Goal: Information Seeking & Learning: Learn about a topic

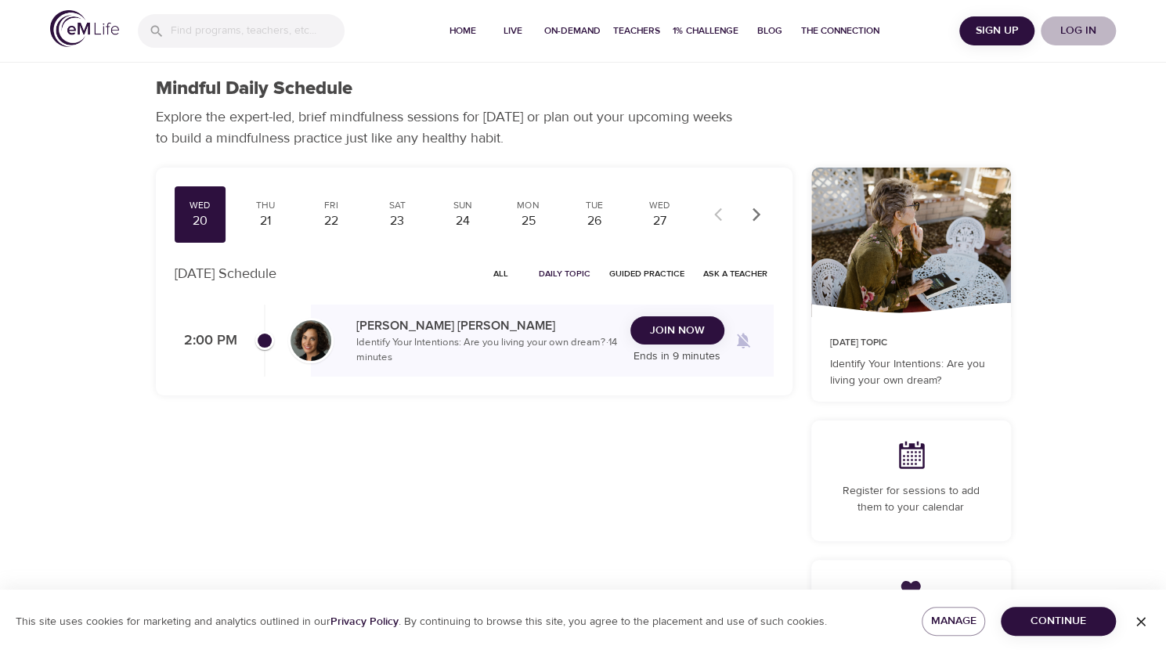
click at [1076, 29] on span "Log in" at bounding box center [1078, 31] width 63 height 20
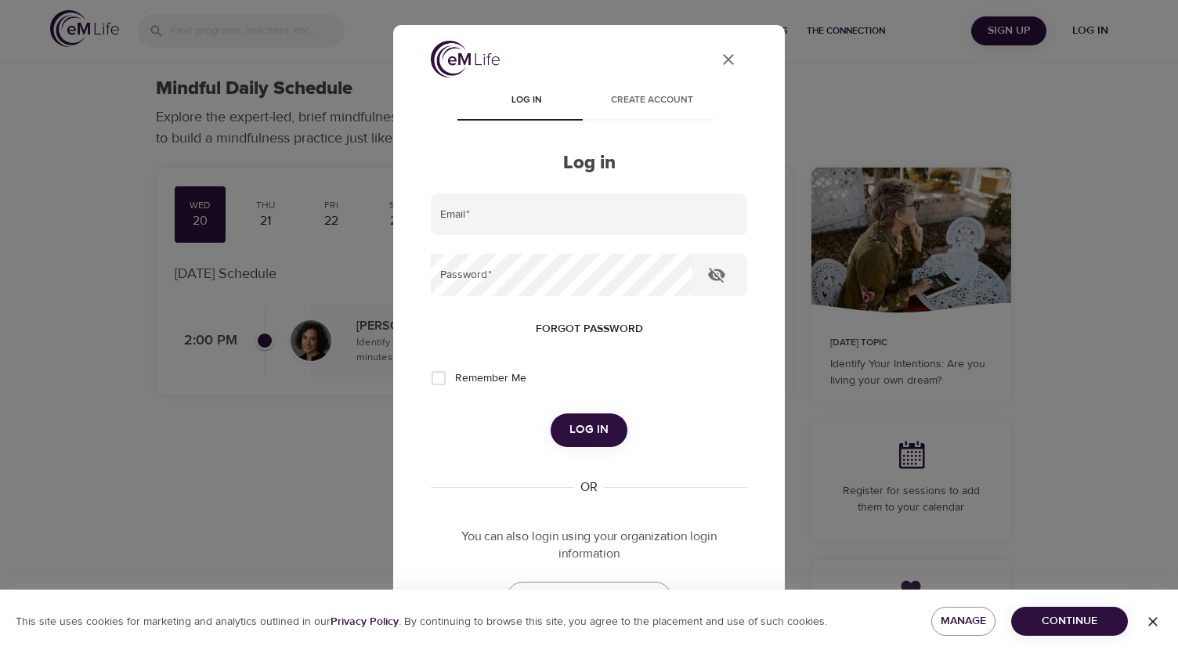
type input "[EMAIL_ADDRESS][DOMAIN_NAME]"
click at [573, 419] on button "Log in" at bounding box center [589, 430] width 77 height 33
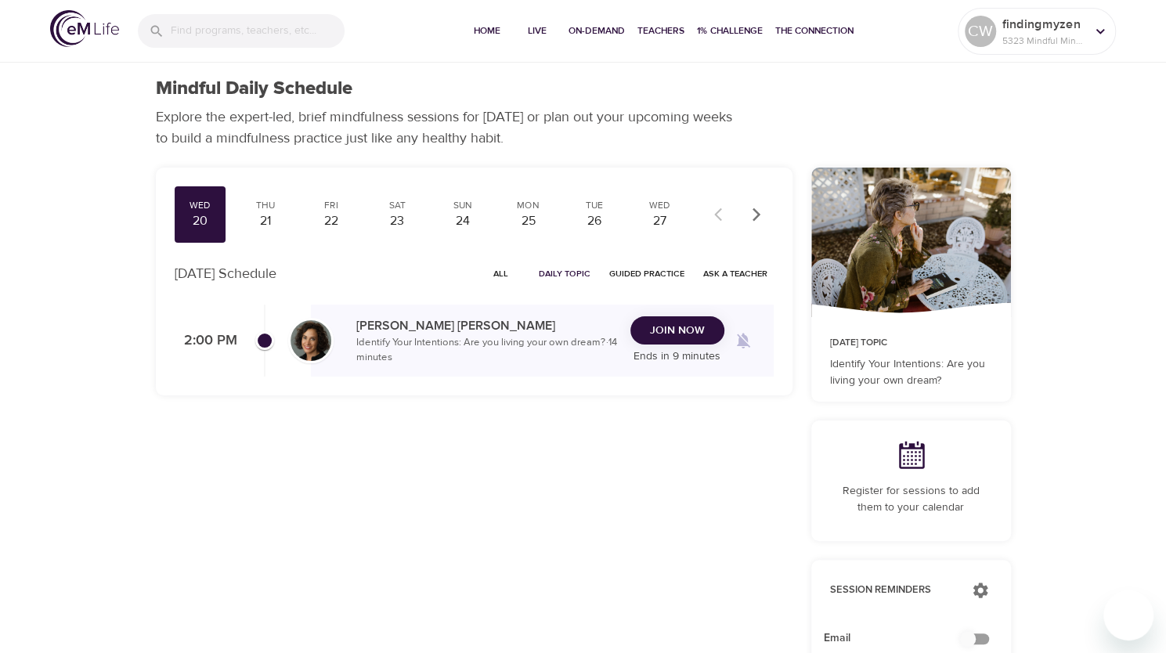
checkbox input "true"
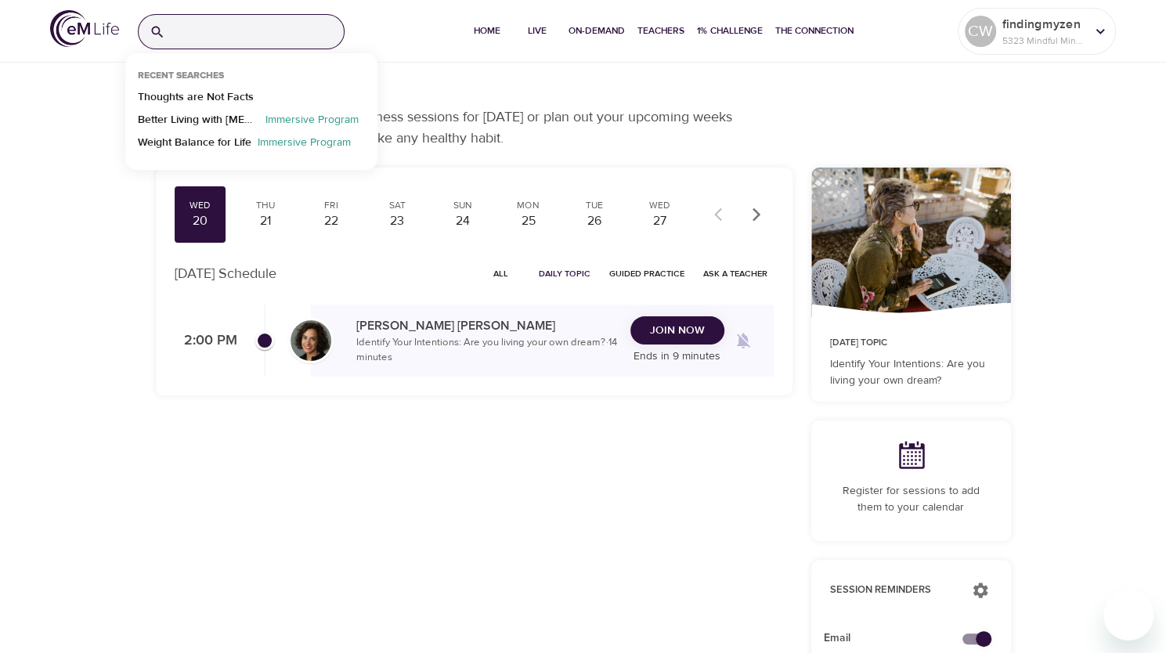
click at [204, 36] on input "search" at bounding box center [258, 32] width 172 height 34
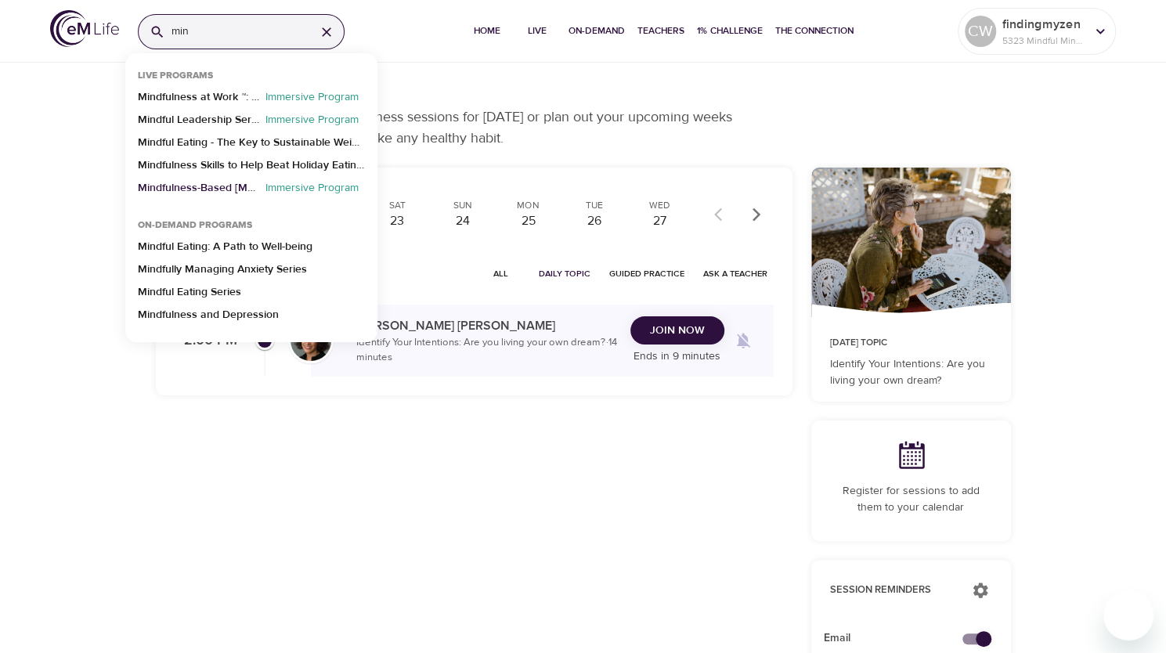
type input "min"
click at [184, 184] on p "Mindfulness-Based [MEDICAL_DATA] Recovery" at bounding box center [198, 191] width 121 height 23
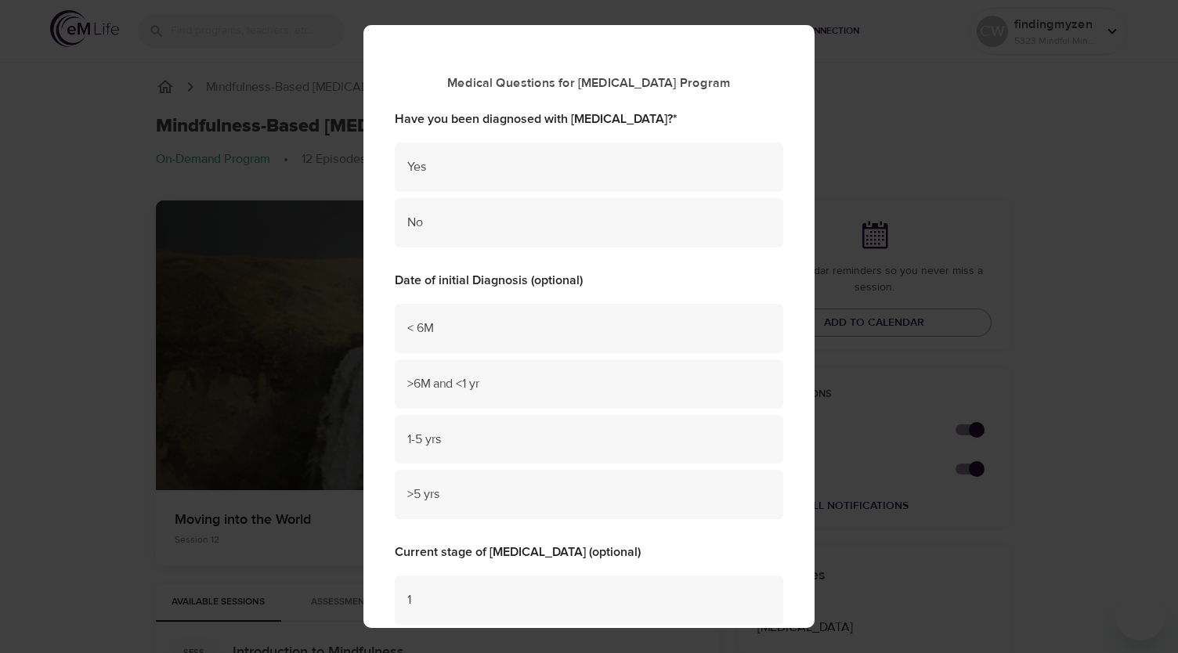
click at [226, 50] on div "Medical Questions for Cancer Program Have you been diagnosed with Cancer? * Yes…" at bounding box center [589, 326] width 1178 height 653
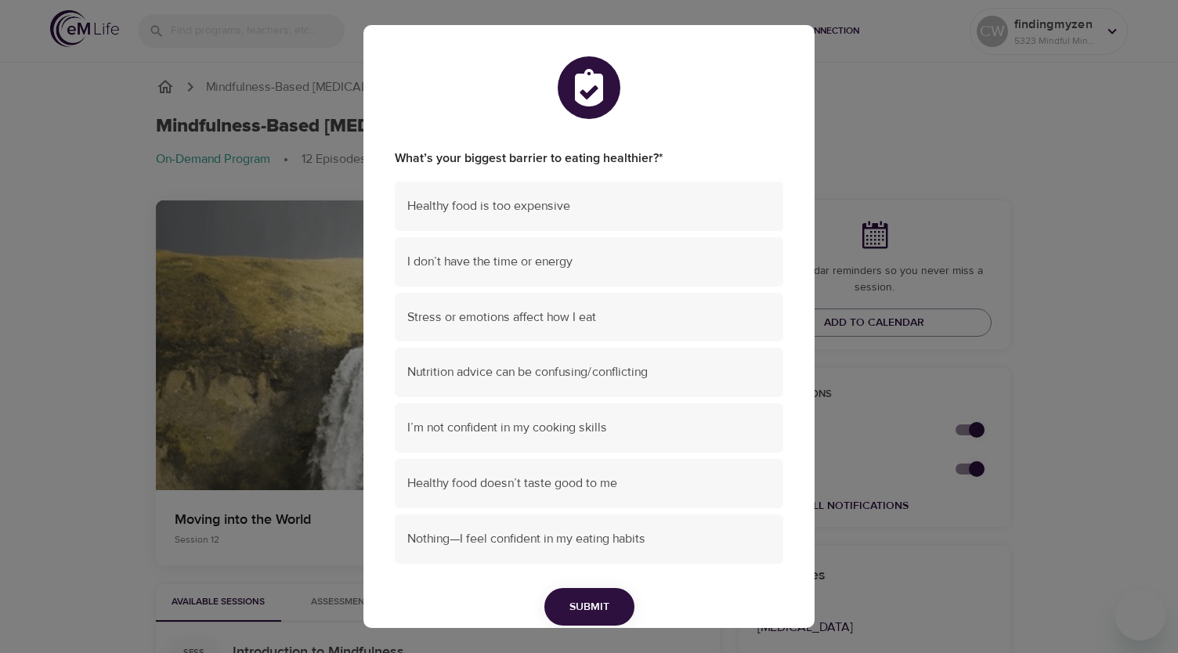
click at [72, 217] on div "What’s your biggest barrier to eating healthier? * Healthy food is too expensiv…" at bounding box center [589, 326] width 1178 height 653
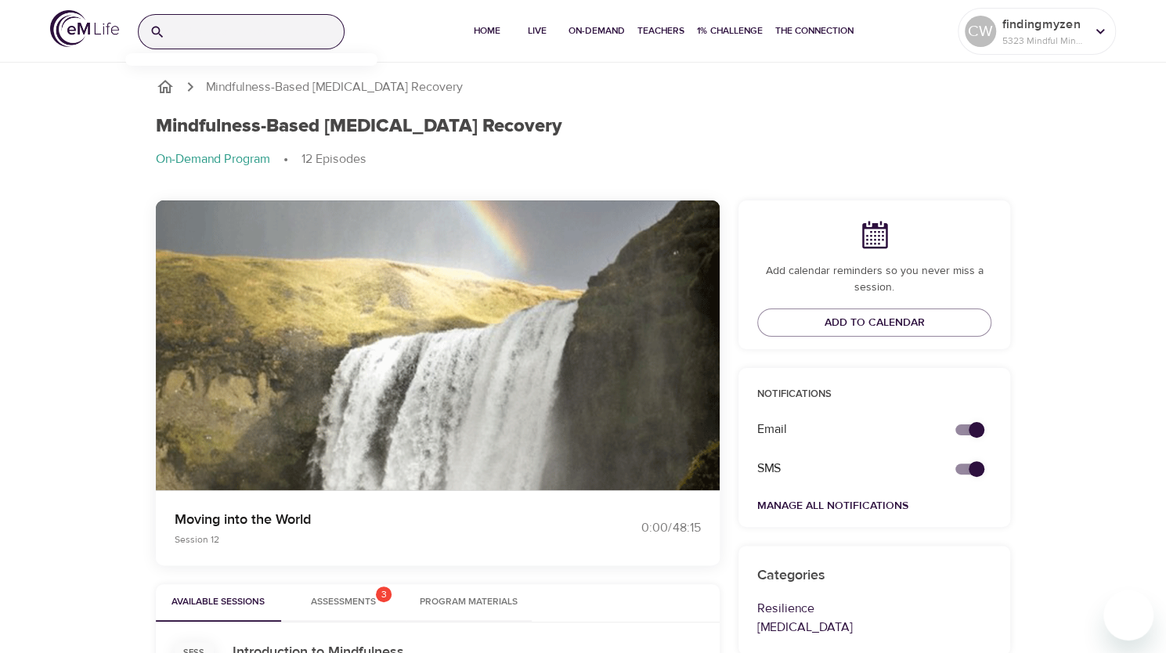
click at [194, 28] on input "search" at bounding box center [258, 32] width 172 height 34
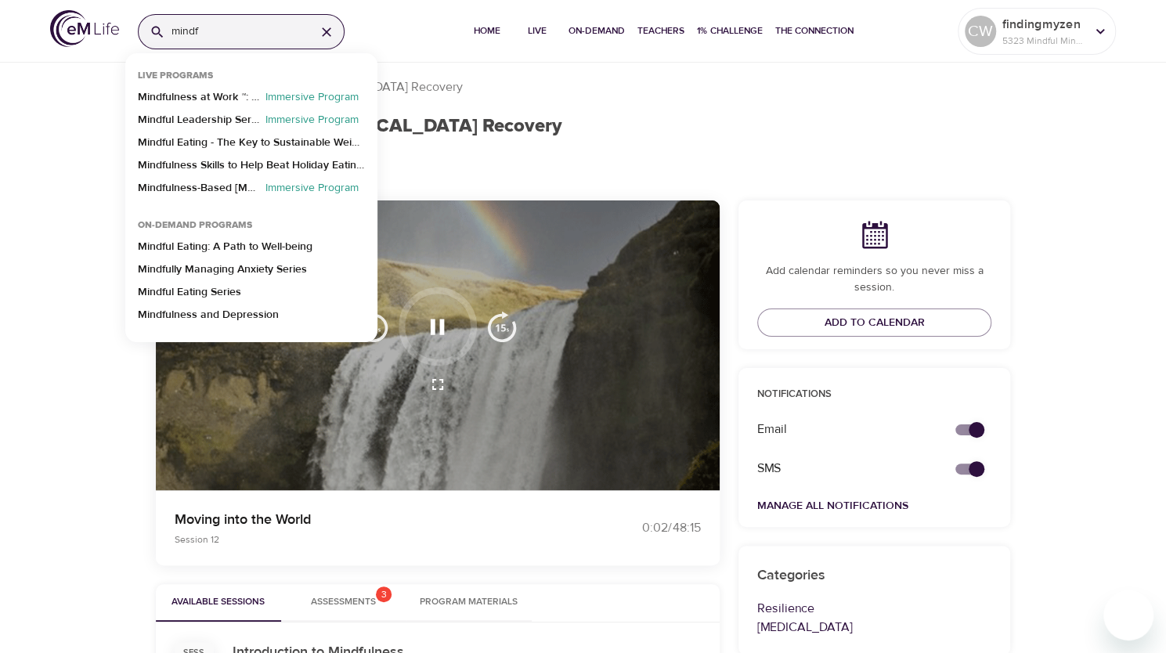
click at [431, 334] on icon "button" at bounding box center [437, 326] width 27 height 27
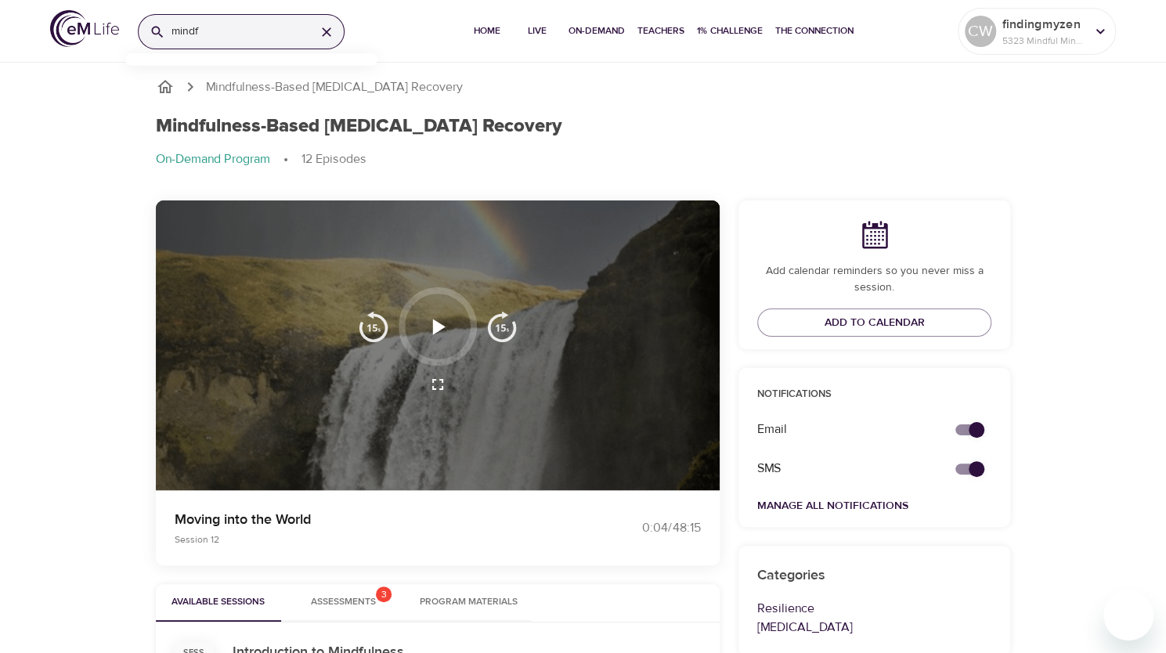
click at [222, 35] on input "mindf" at bounding box center [238, 32] width 132 height 34
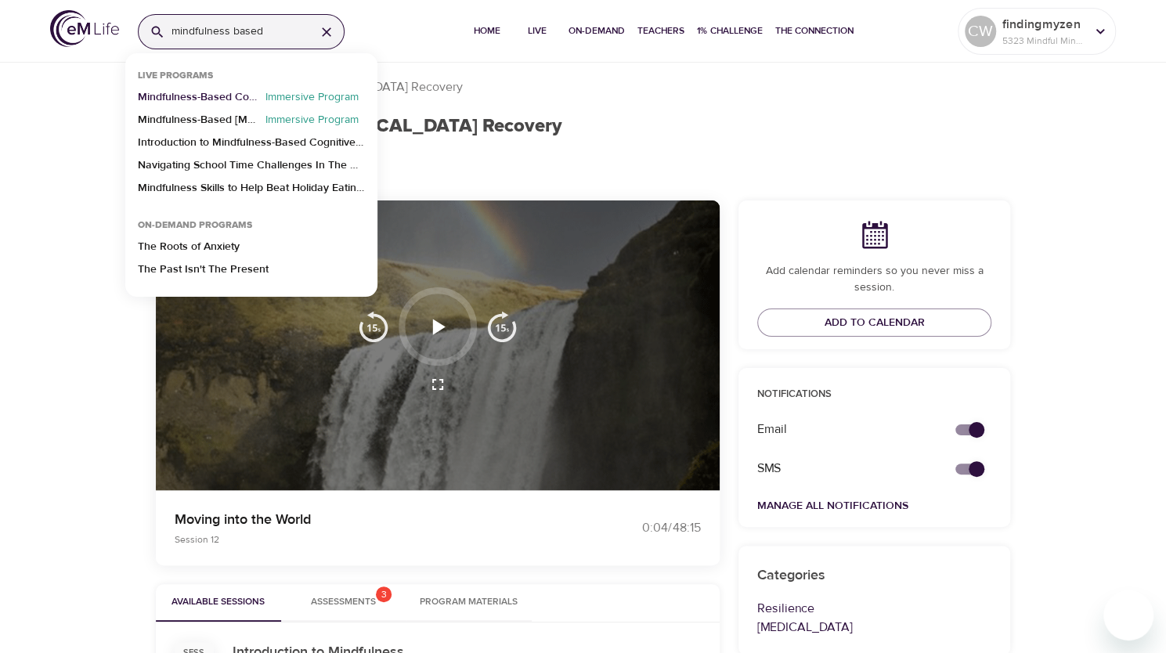
type input "mindfulness based"
click at [208, 93] on p "Mindfulness-Based Cognitive Training (MBCT)" at bounding box center [198, 100] width 121 height 23
